Goal: Task Accomplishment & Management: Manage account settings

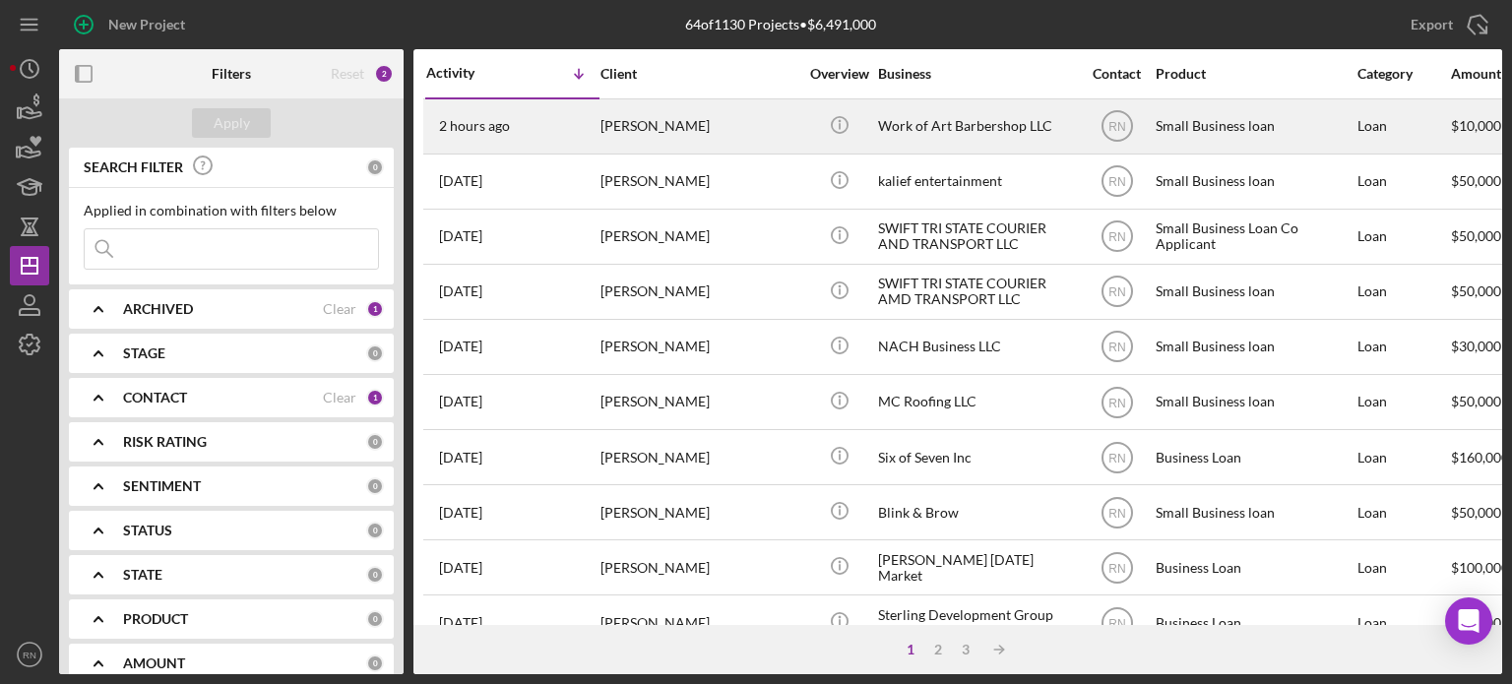
click at [716, 135] on div "[PERSON_NAME]" at bounding box center [698, 126] width 197 height 52
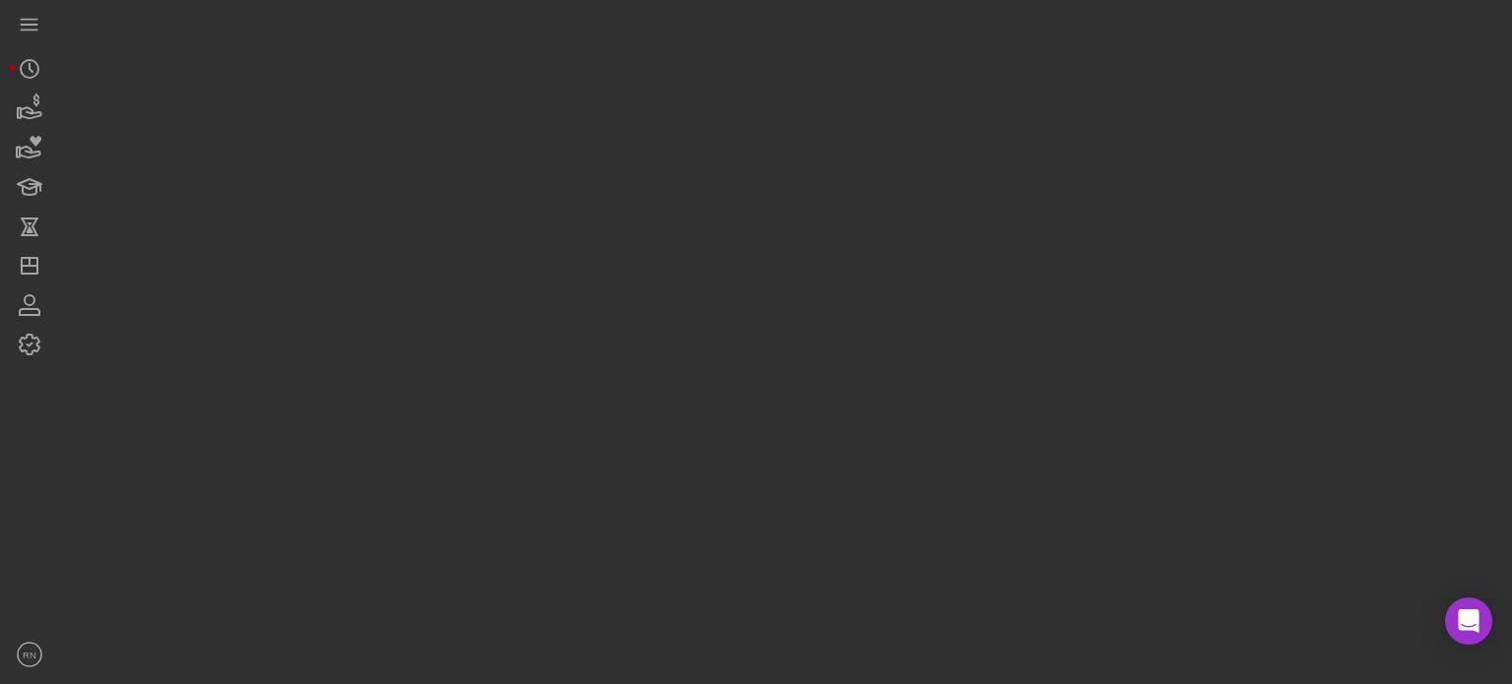
click at [716, 135] on div at bounding box center [780, 337] width 1443 height 674
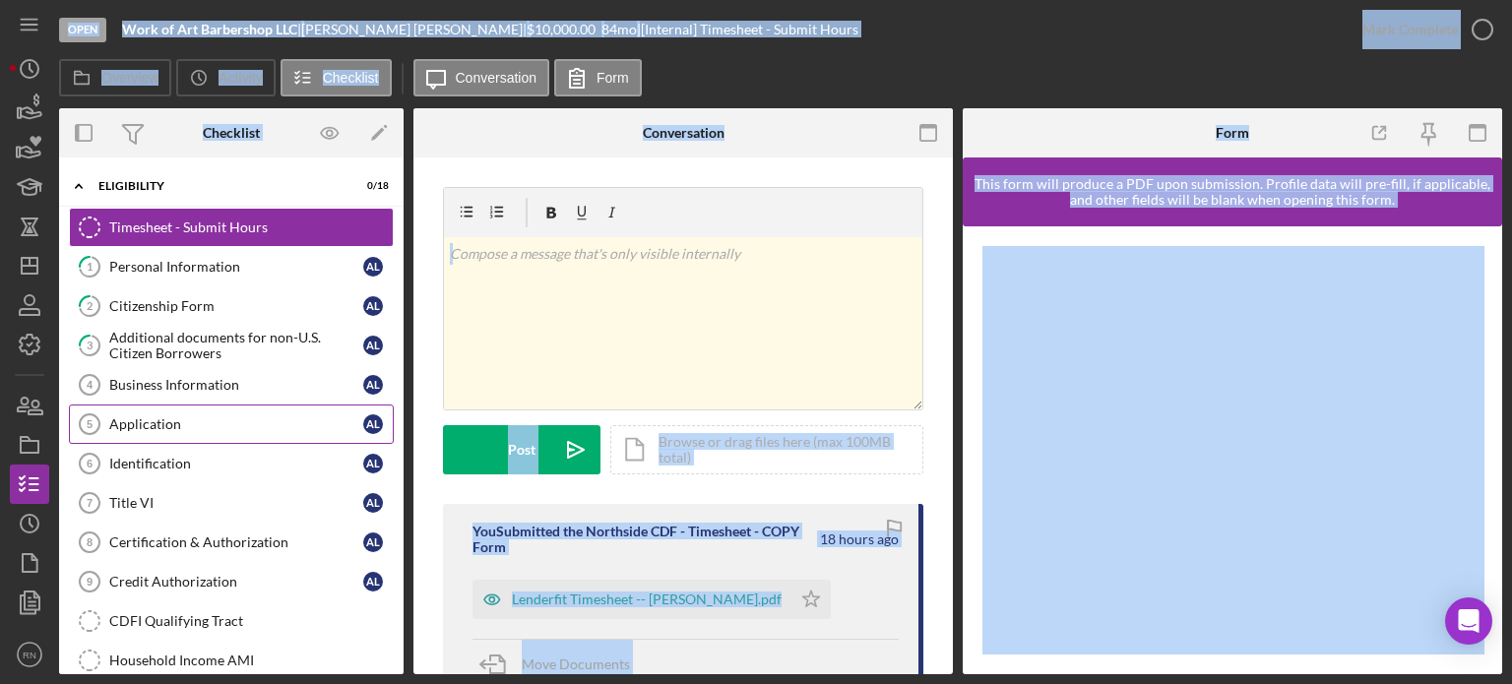
click at [256, 422] on div "Application" at bounding box center [236, 424] width 254 height 16
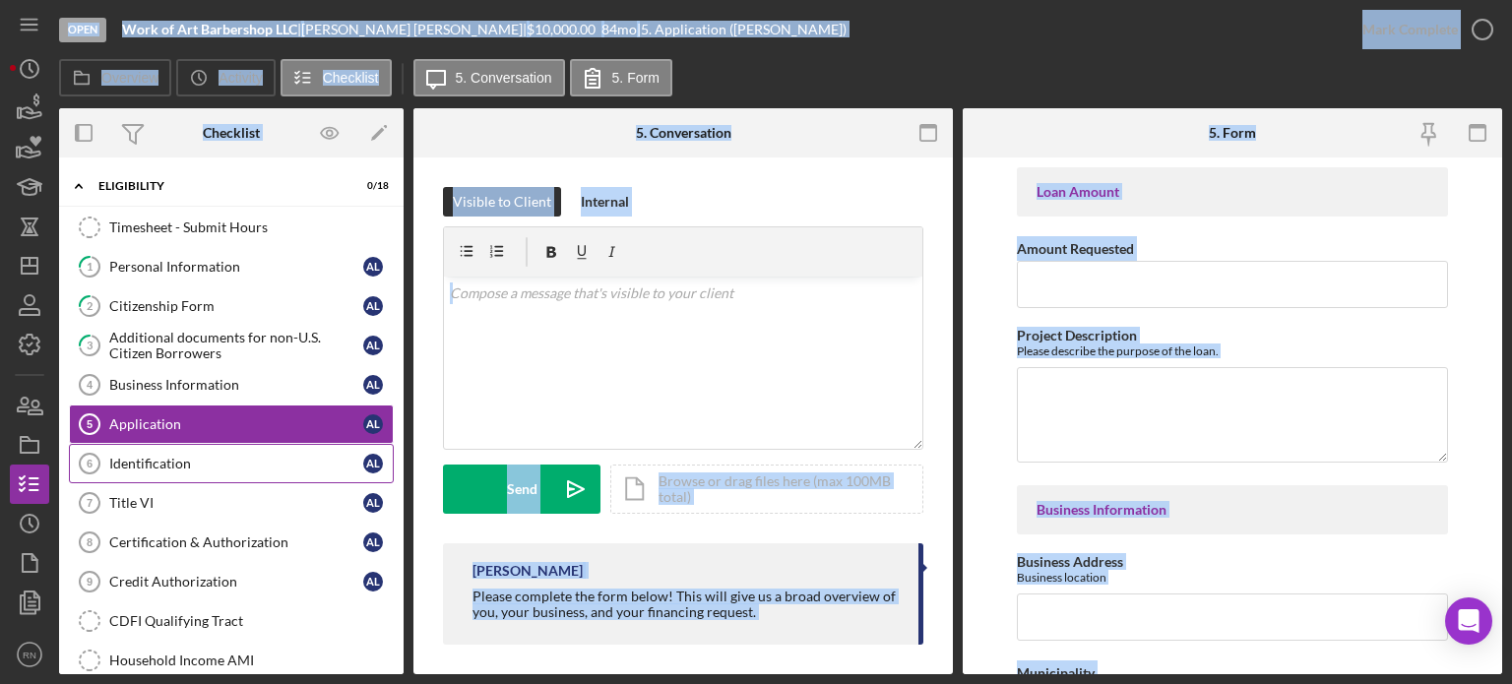
click at [184, 465] on div "Identification" at bounding box center [236, 464] width 254 height 16
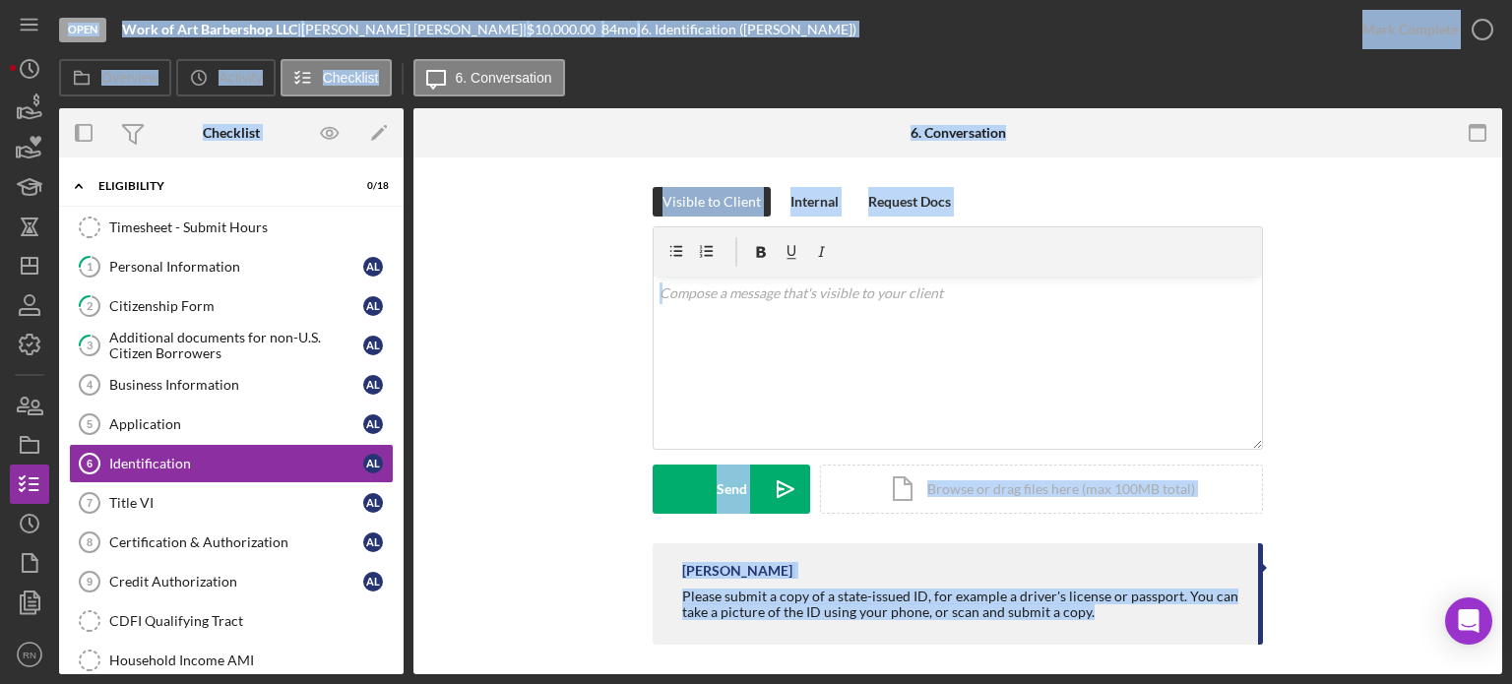
scroll to position [9, 0]
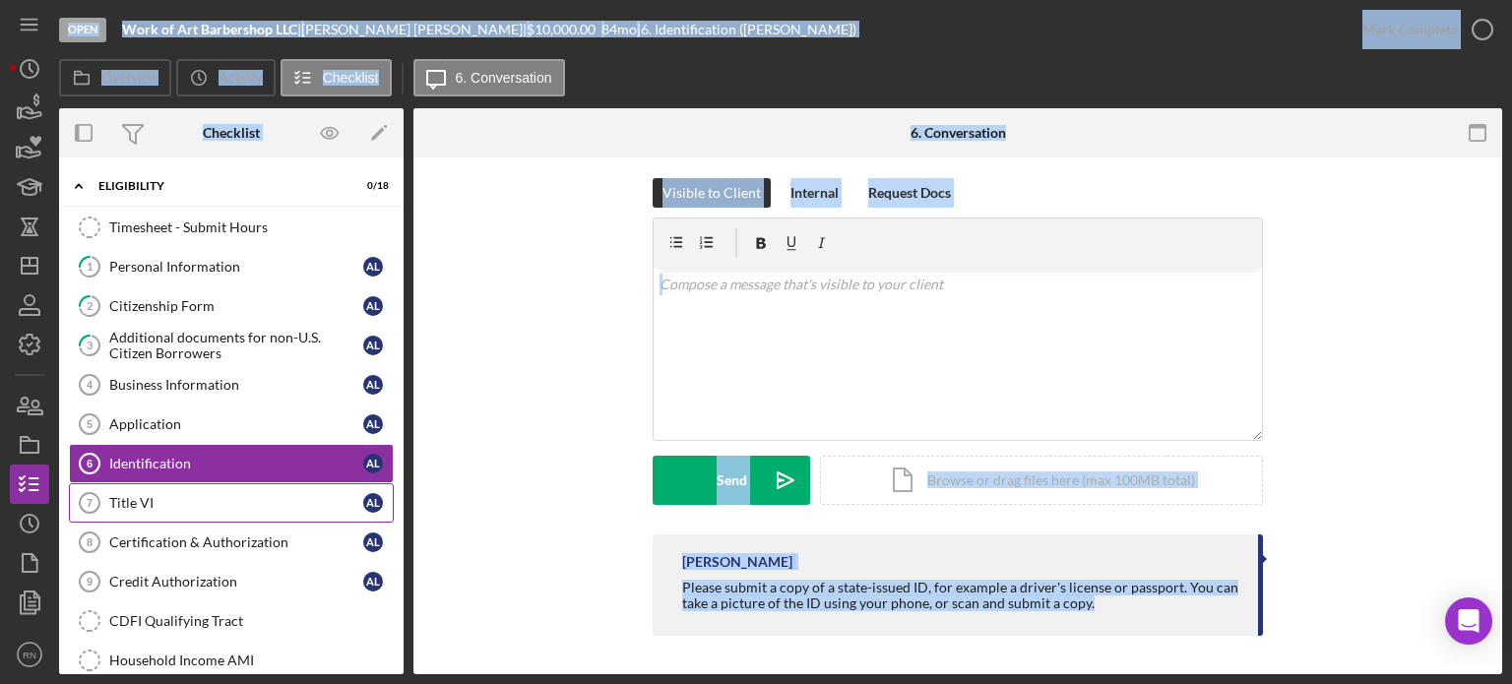
click at [194, 506] on div "Title VI" at bounding box center [236, 503] width 254 height 16
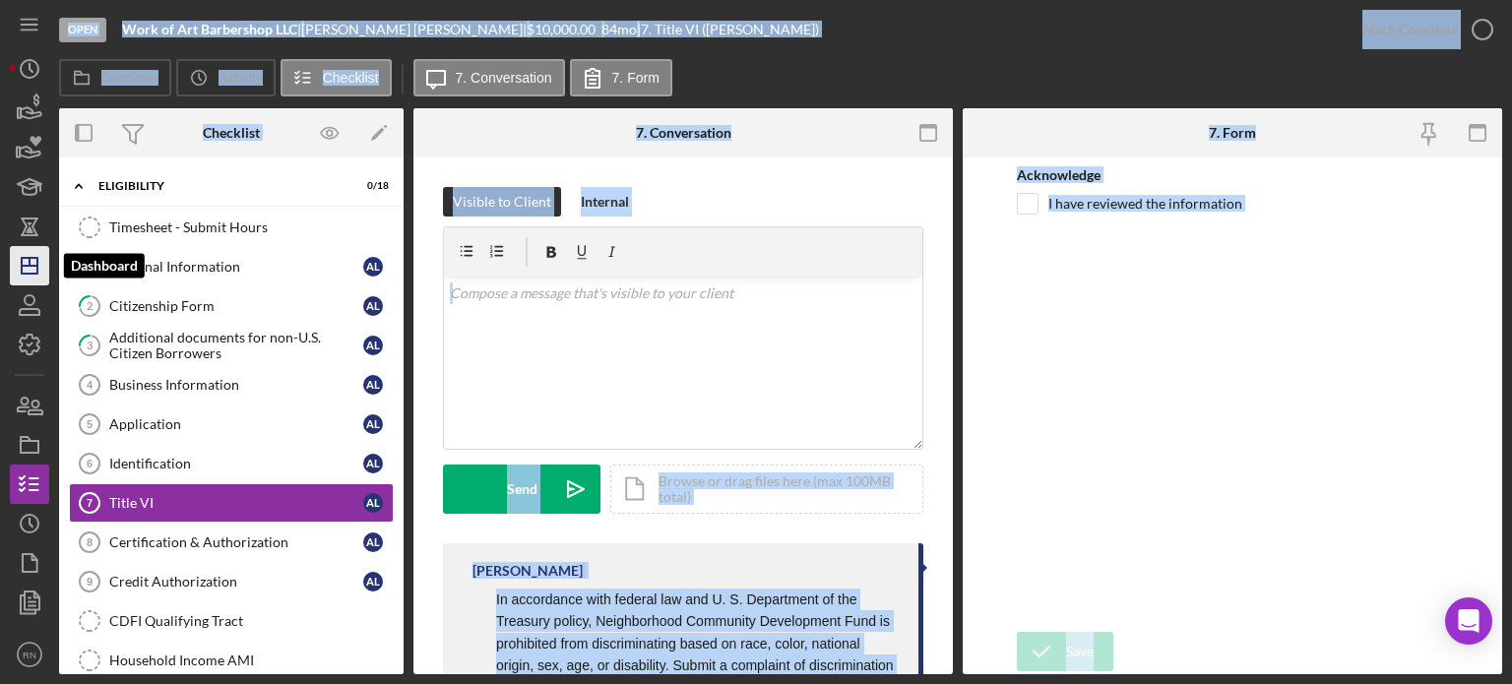
click at [31, 276] on icon "Icon/Dashboard" at bounding box center [29, 265] width 49 height 49
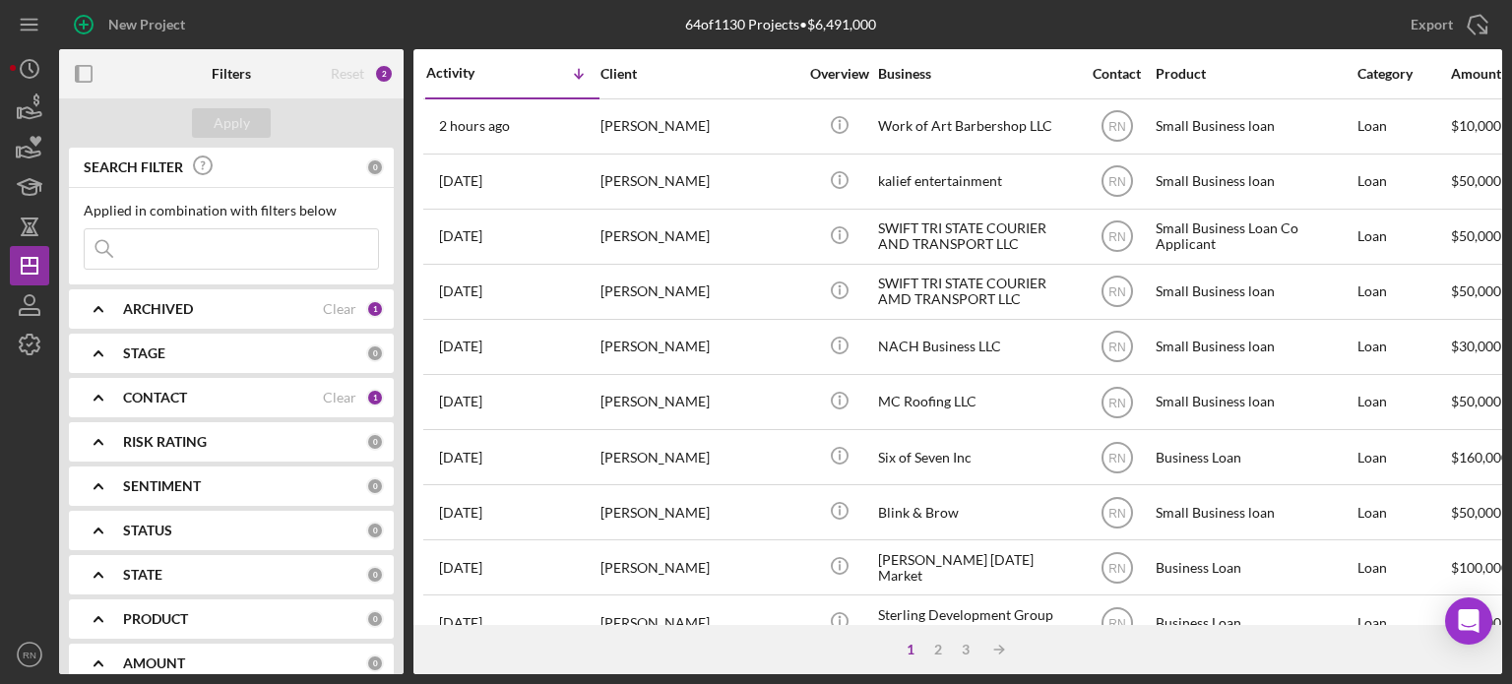
click at [8, 509] on div "New Project 64 of 1130 Projects • $6,491,000 Export Icon/Export Filters Reset 2…" at bounding box center [756, 342] width 1512 height 684
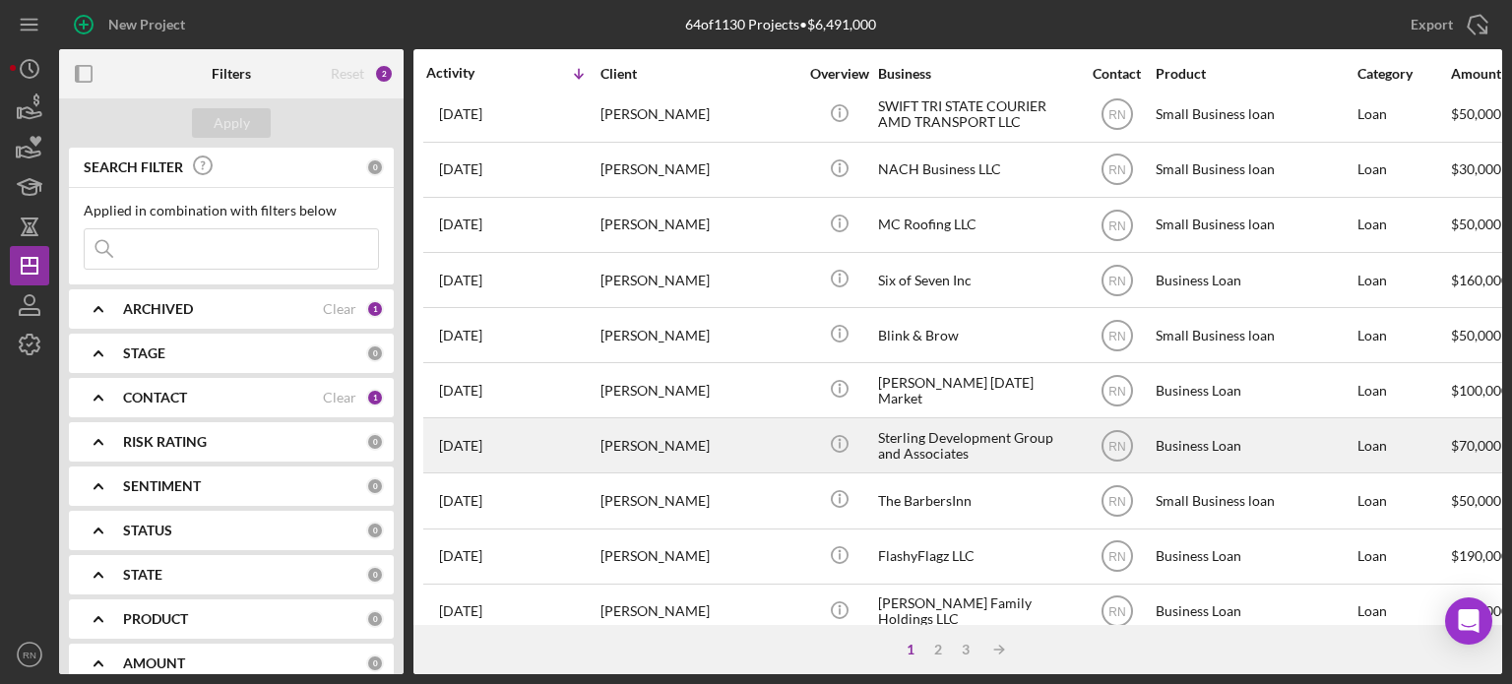
scroll to position [197, 0]
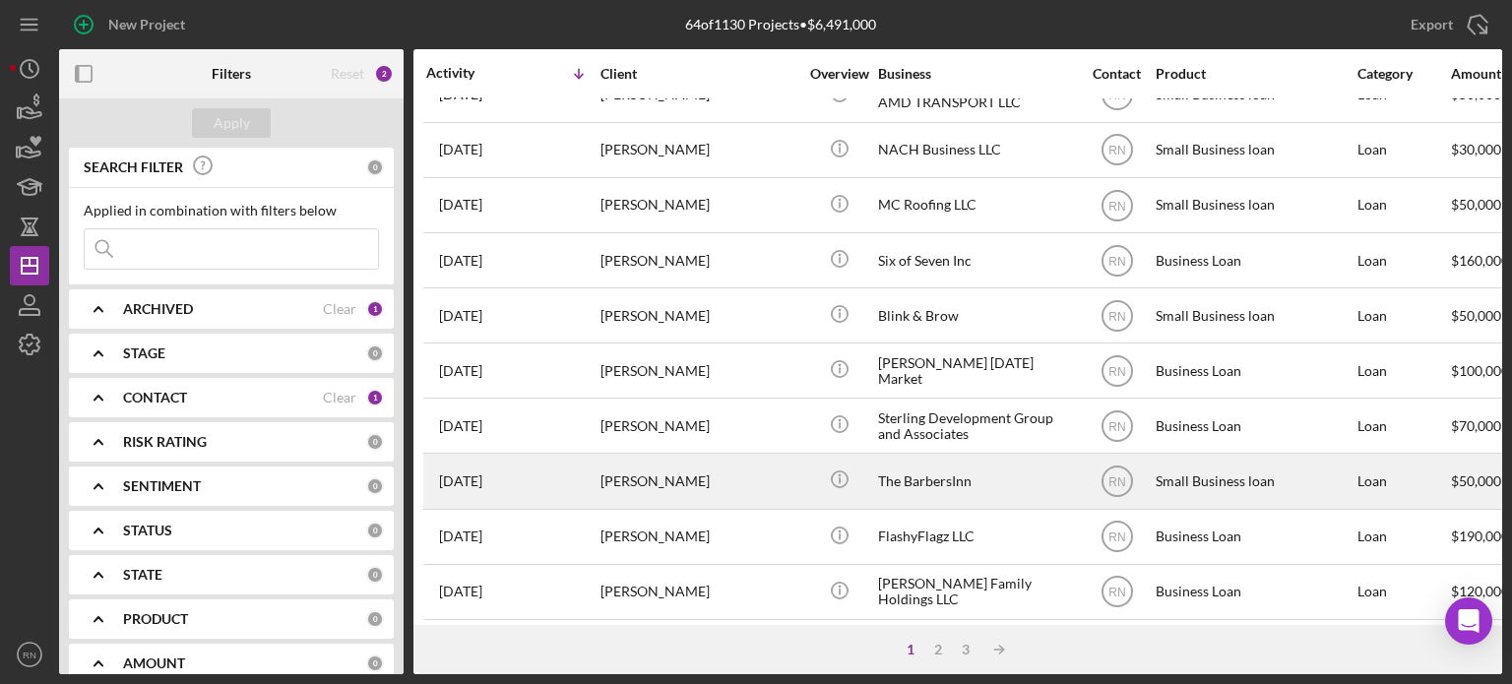
click at [601, 485] on div "[PERSON_NAME]" at bounding box center [698, 481] width 197 height 52
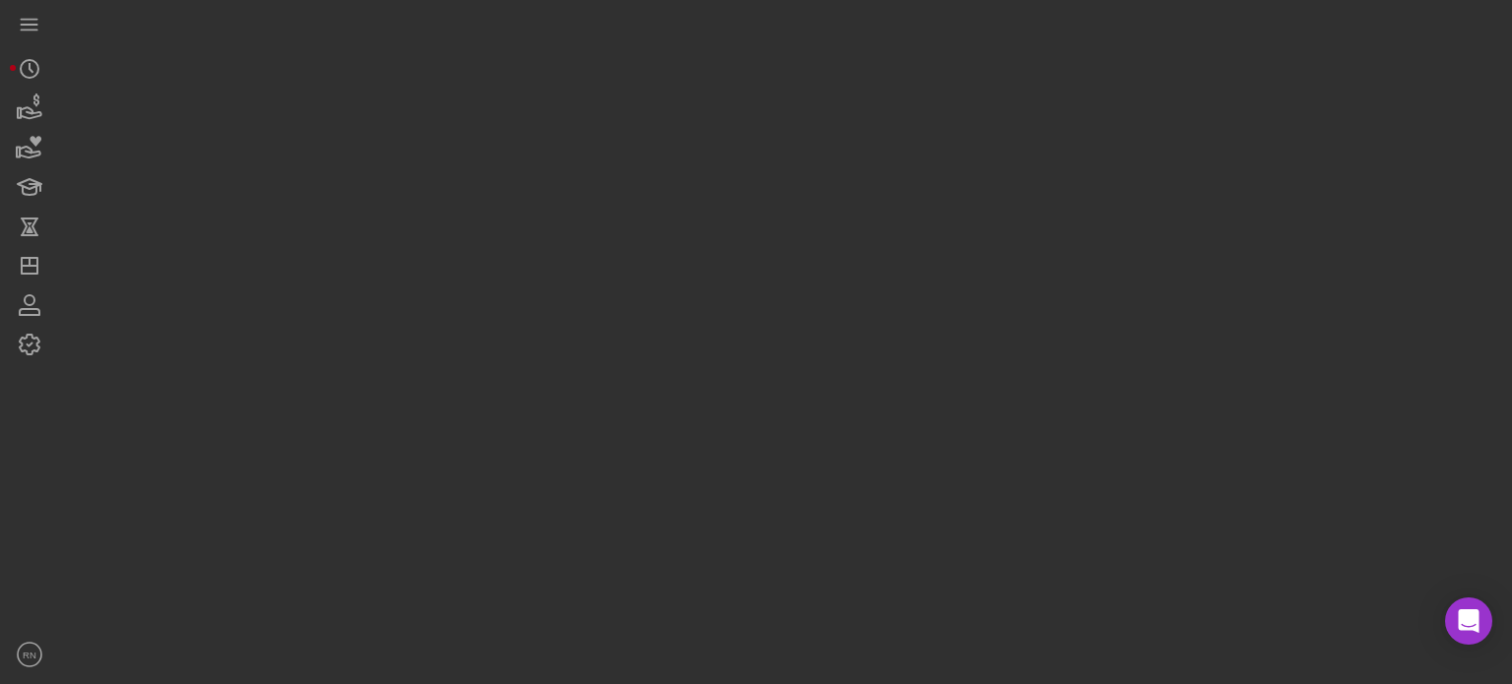
click at [601, 485] on div at bounding box center [780, 337] width 1443 height 674
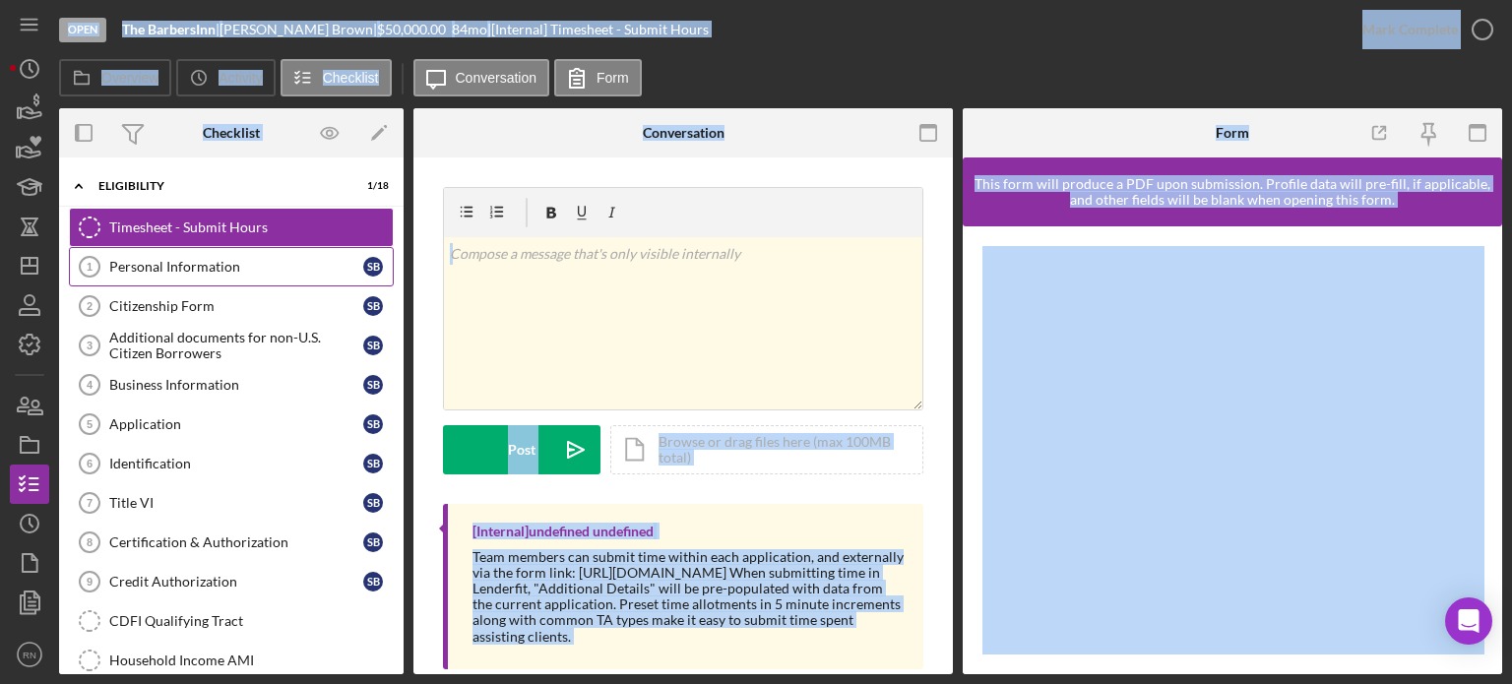
click at [234, 268] on div "Personal Information" at bounding box center [236, 267] width 254 height 16
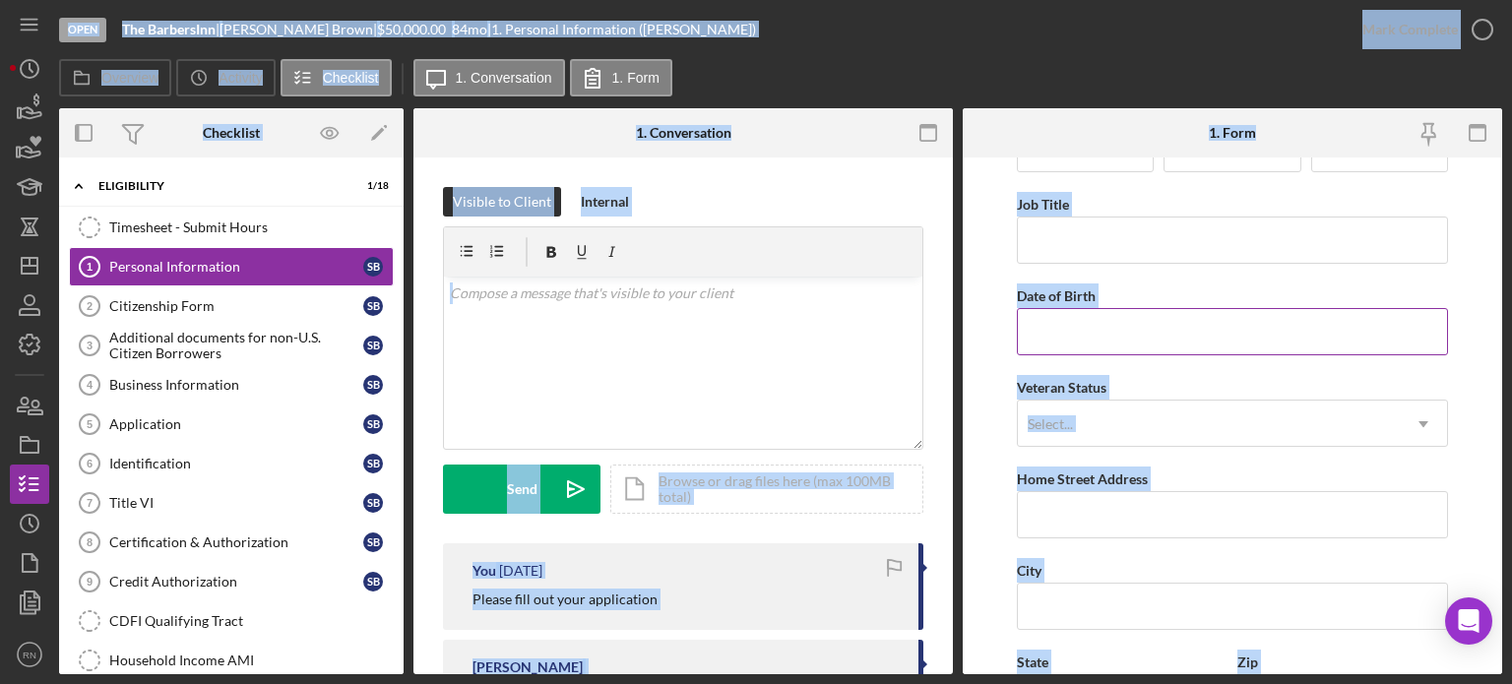
scroll to position [98, 0]
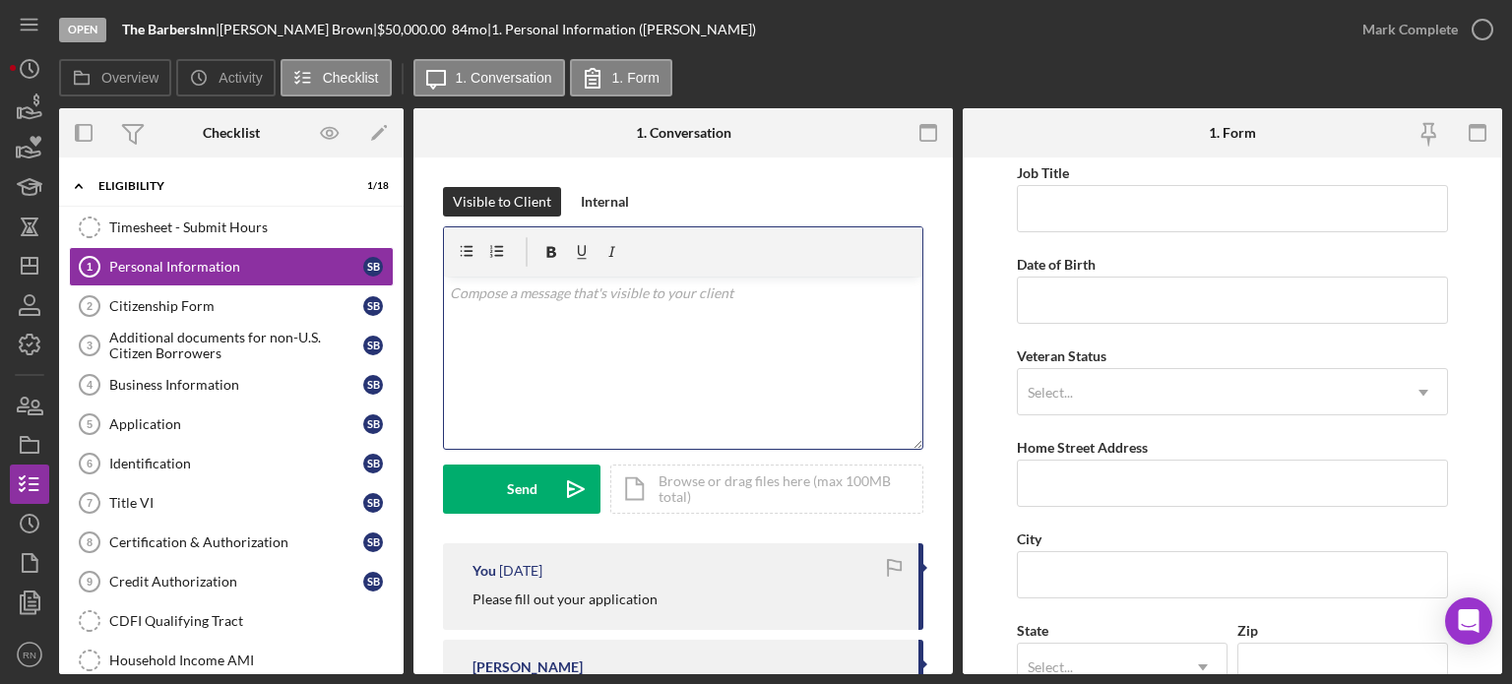
click at [728, 338] on div "v Color teal Color pink Remove color Add row above Add row below Add column bef…" at bounding box center [683, 363] width 478 height 172
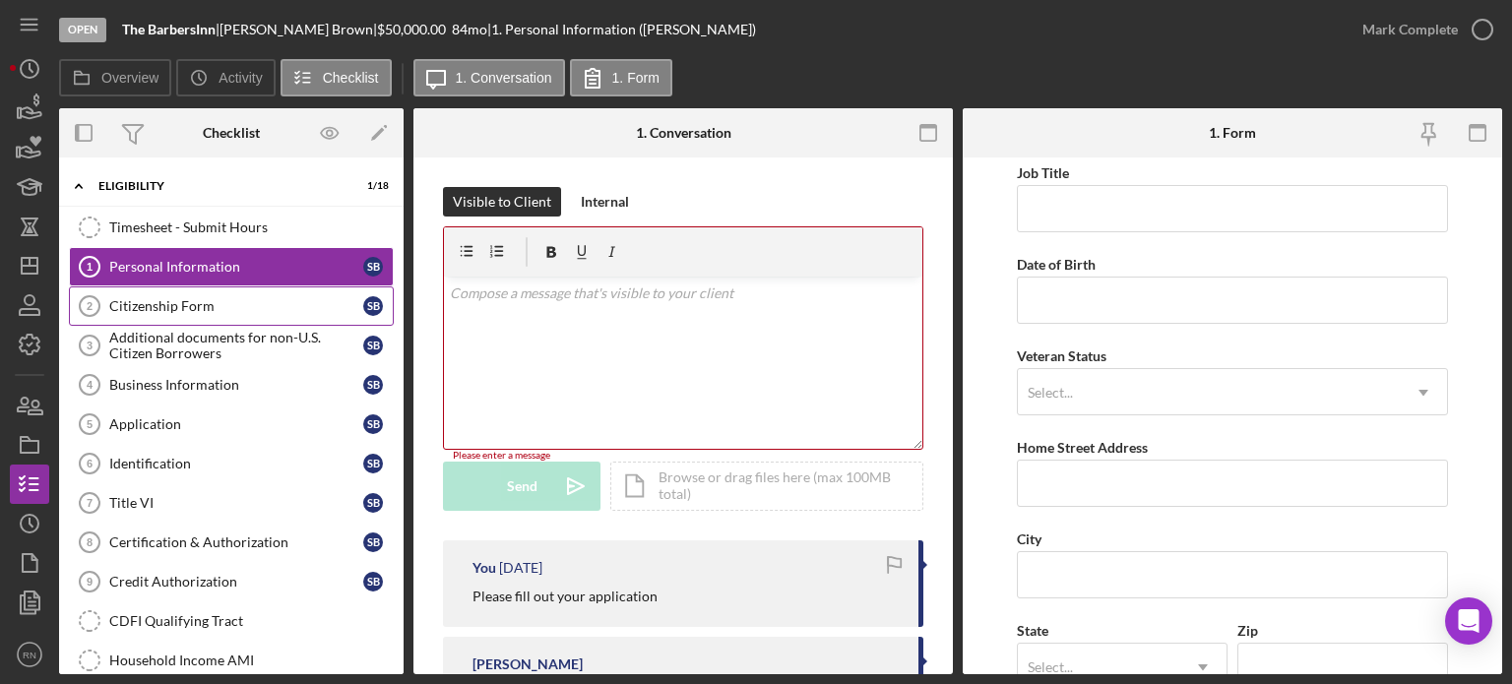
click at [109, 300] on div "Citizenship Form" at bounding box center [236, 306] width 254 height 16
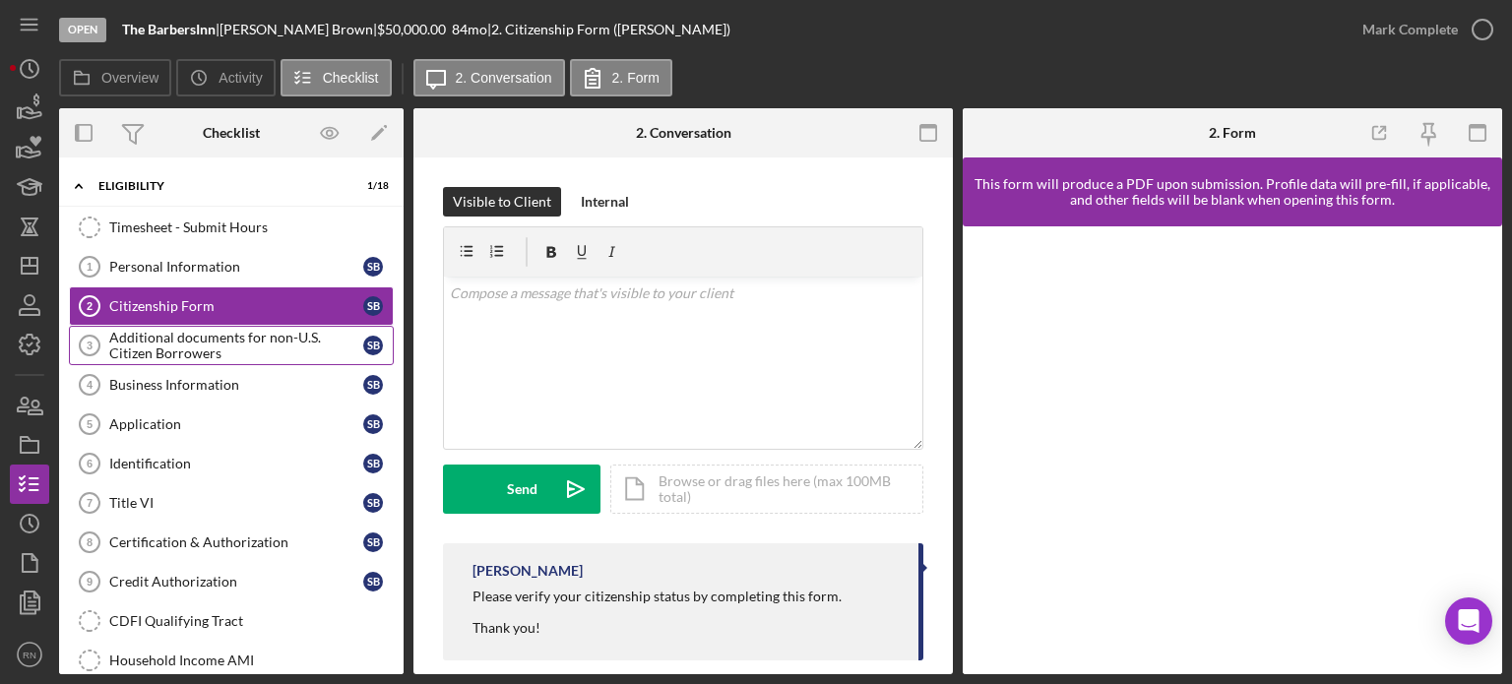
click at [164, 347] on div "Additional documents for non-U.S. Citizen Borrowers" at bounding box center [236, 345] width 254 height 31
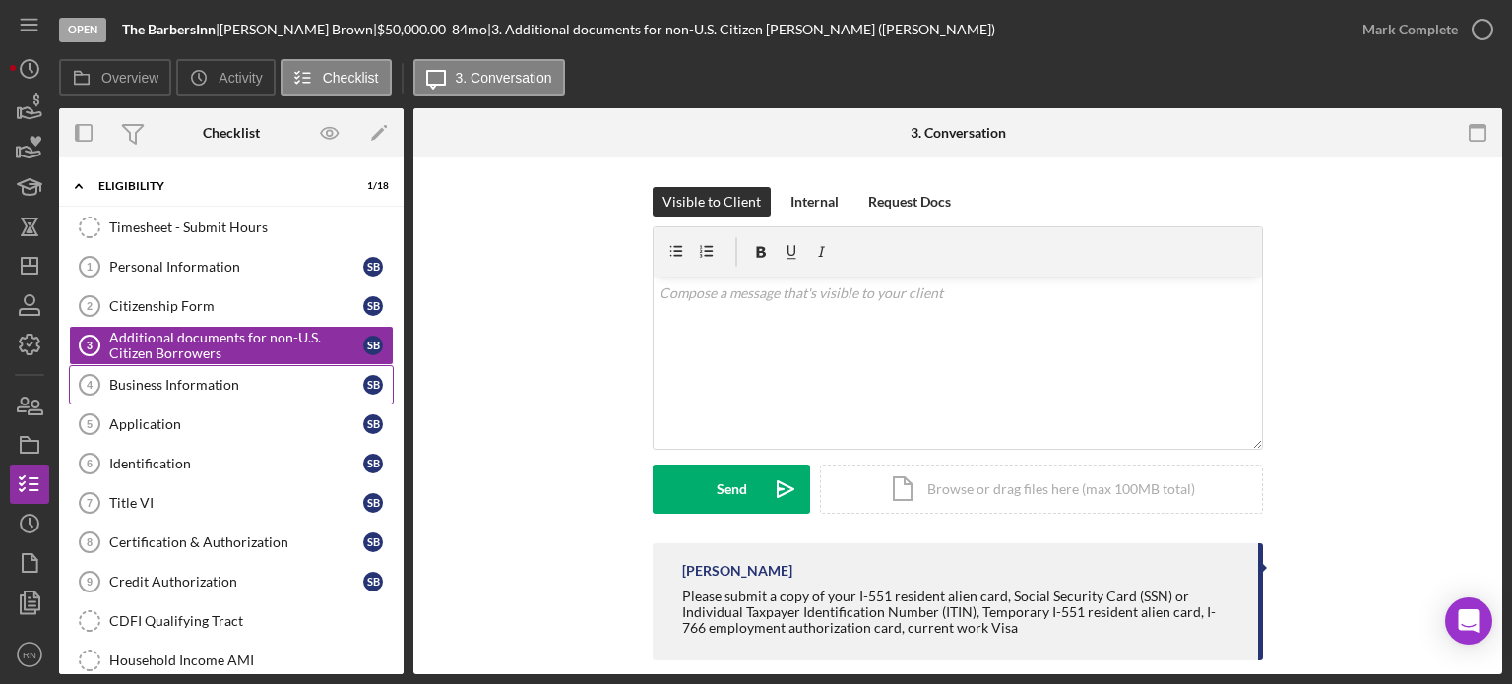
click at [161, 385] on div "Business Information" at bounding box center [236, 385] width 254 height 16
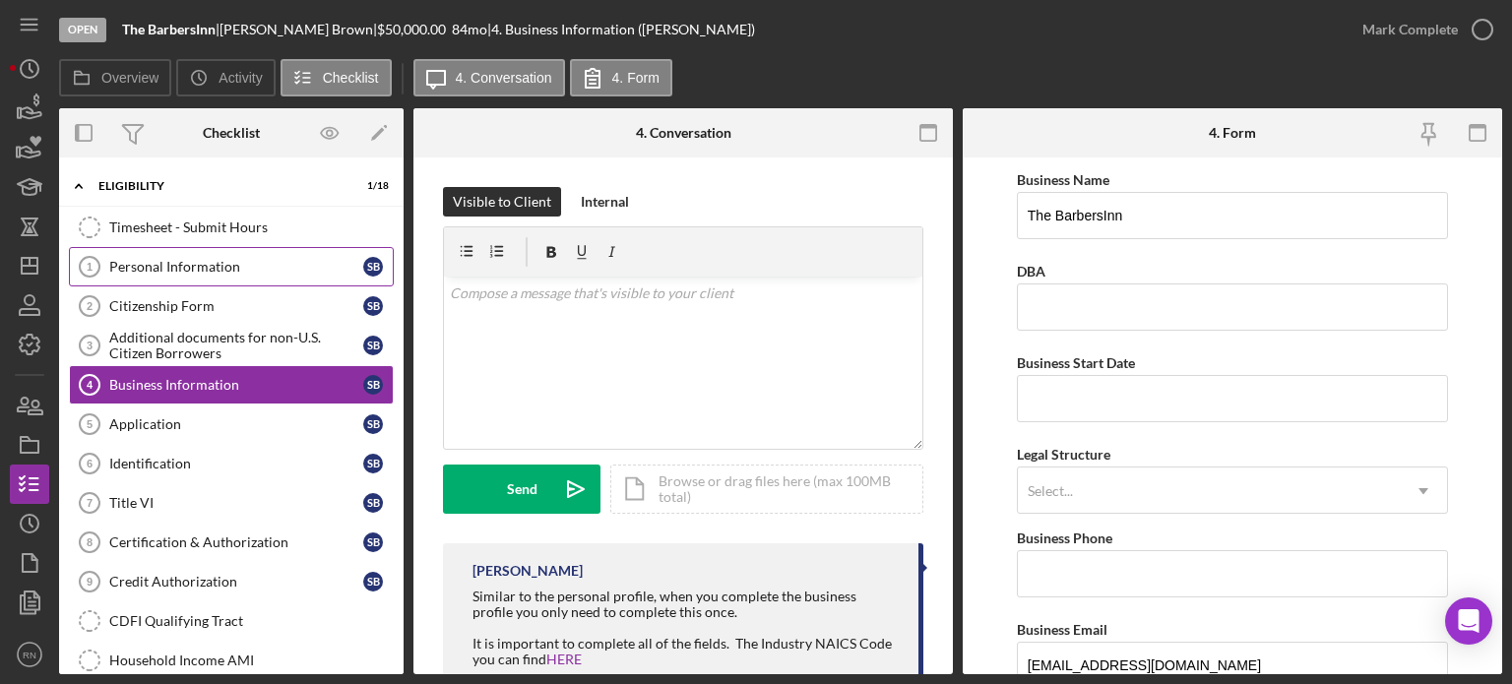
click at [178, 264] on div "Personal Information" at bounding box center [236, 267] width 254 height 16
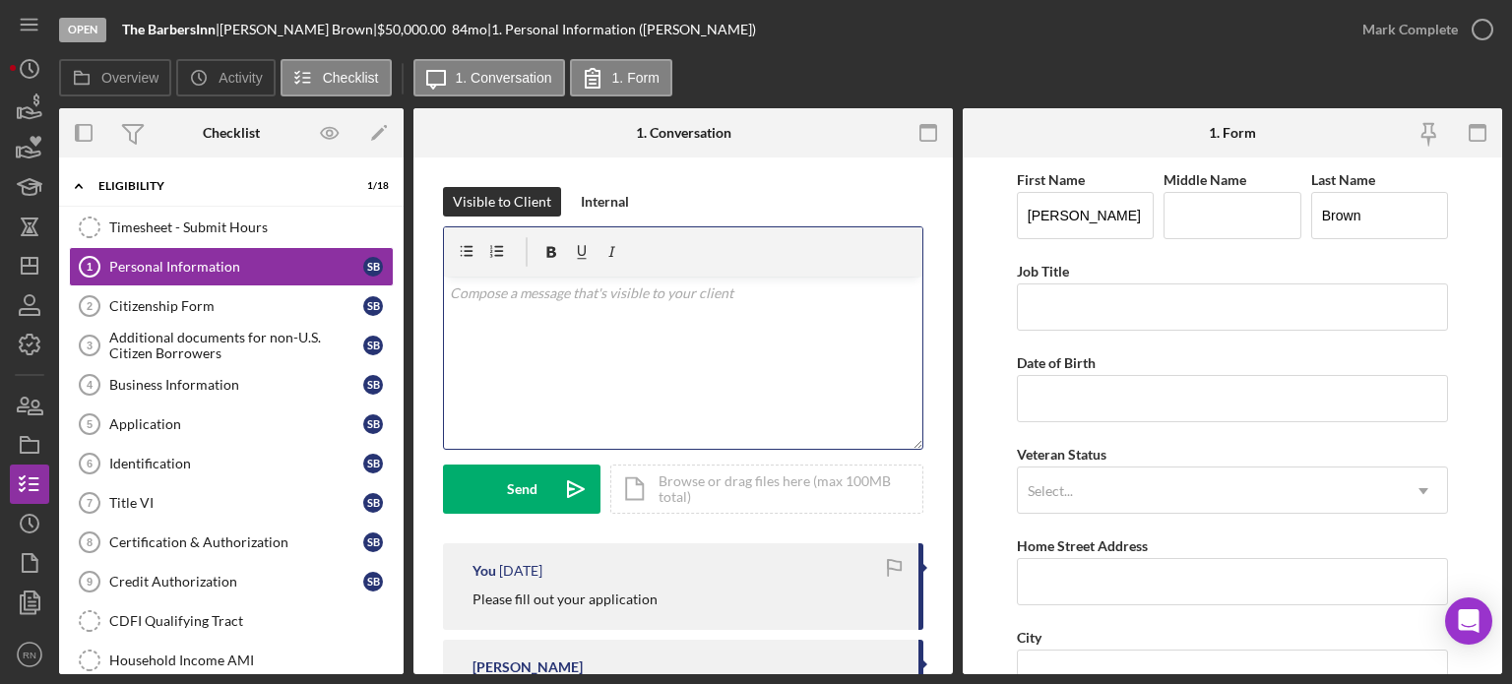
click at [514, 317] on div "v Color teal Color pink Remove color Add row above Add row below Add column bef…" at bounding box center [683, 363] width 478 height 172
